Goal: Find specific page/section: Find specific page/section

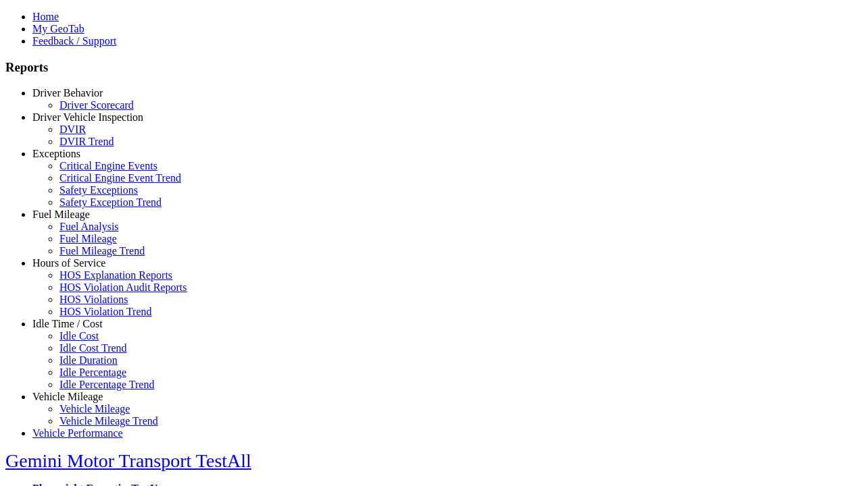
click at [78, 220] on link "Fuel Mileage" at bounding box center [60, 214] width 57 height 11
click at [88, 257] on link "Fuel Mileage Trend" at bounding box center [101, 250] width 85 height 11
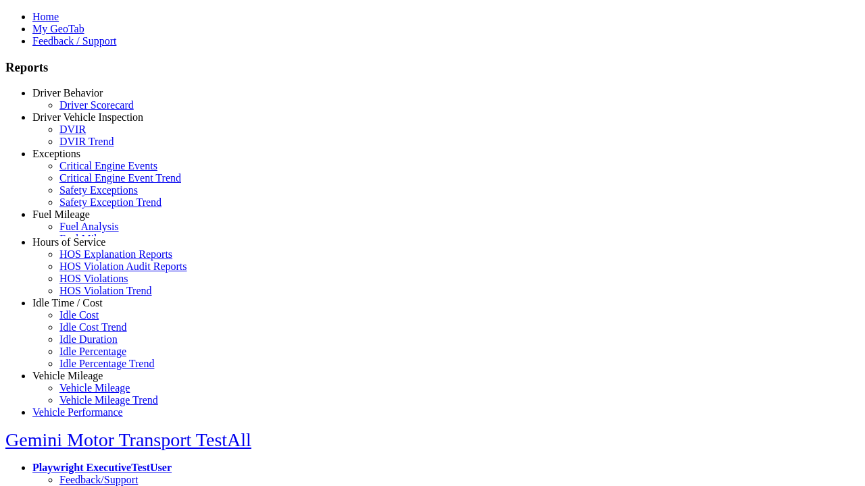
select select "**********"
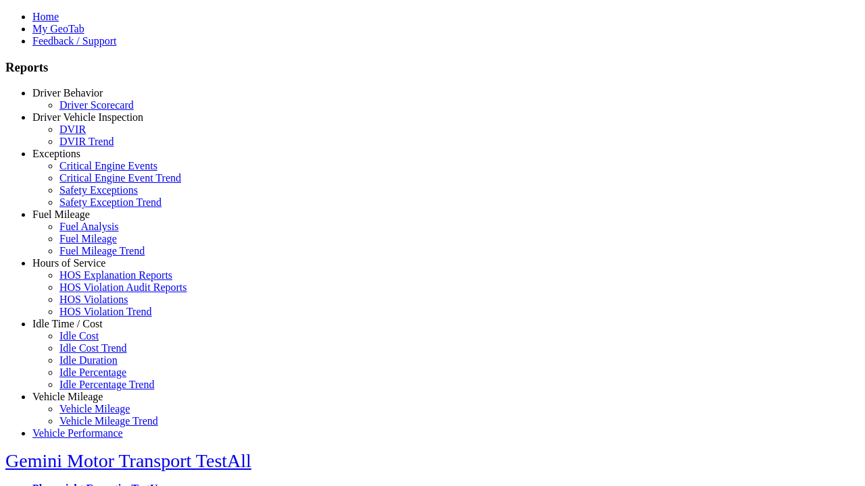
type input "**********"
